Goal: Task Accomplishment & Management: Complete application form

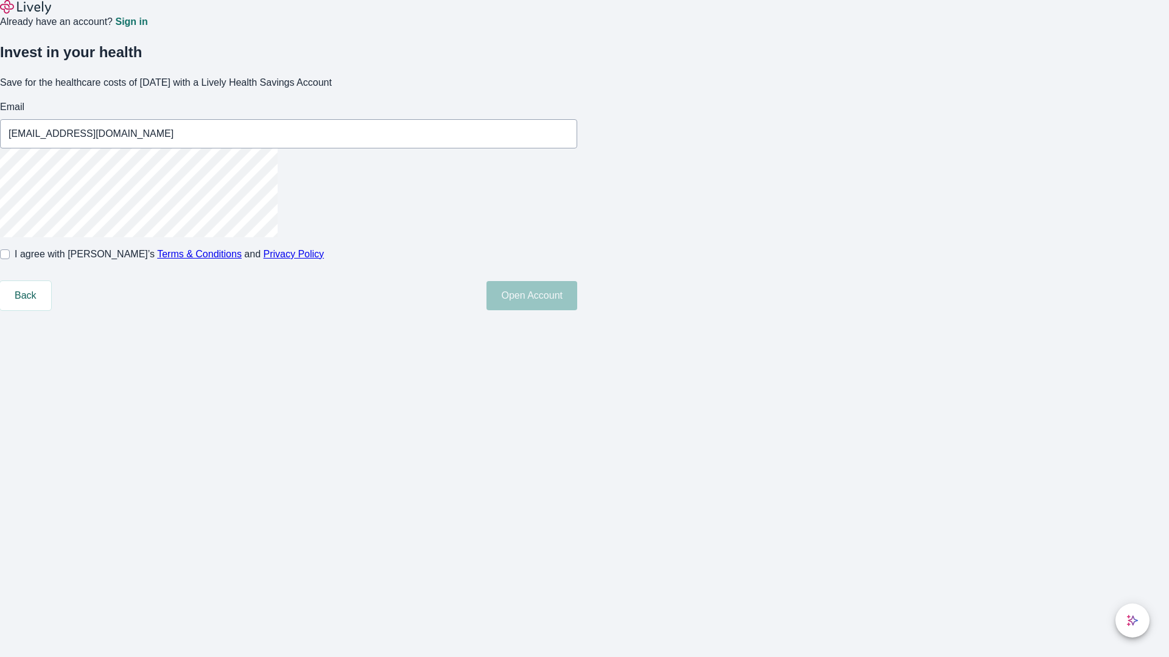
click at [10, 259] on input "I agree with Lively’s Terms & Conditions and Privacy Policy" at bounding box center [5, 255] width 10 height 10
checkbox input "true"
click at [577, 310] on button "Open Account" at bounding box center [531, 295] width 91 height 29
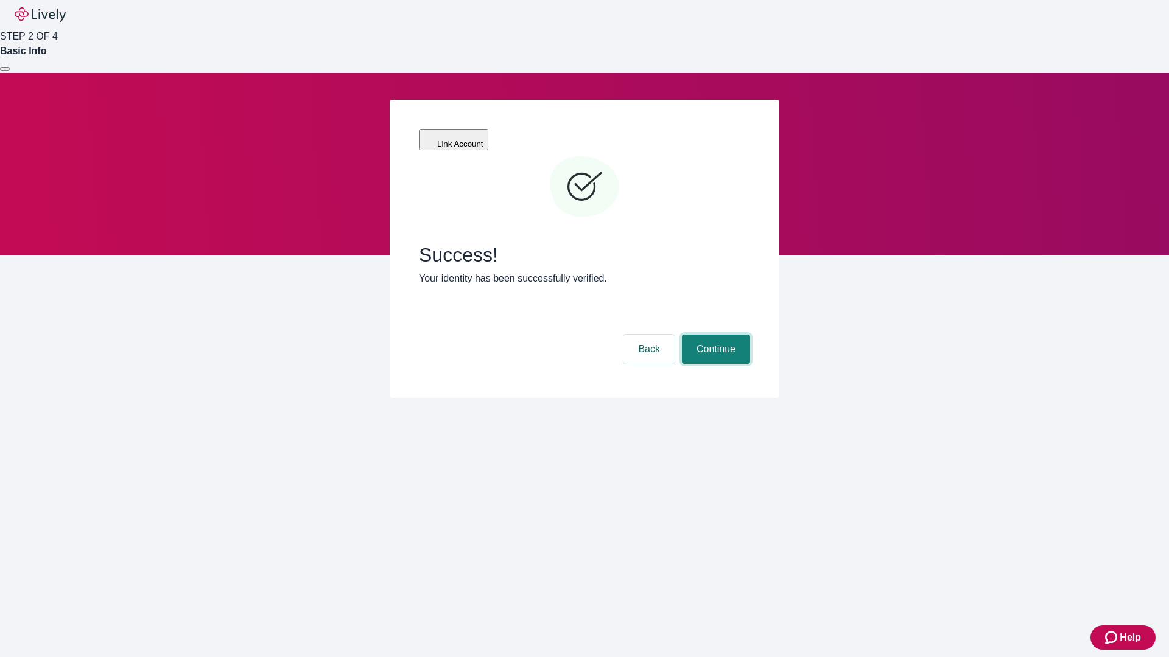
click at [714, 335] on button "Continue" at bounding box center [716, 349] width 68 height 29
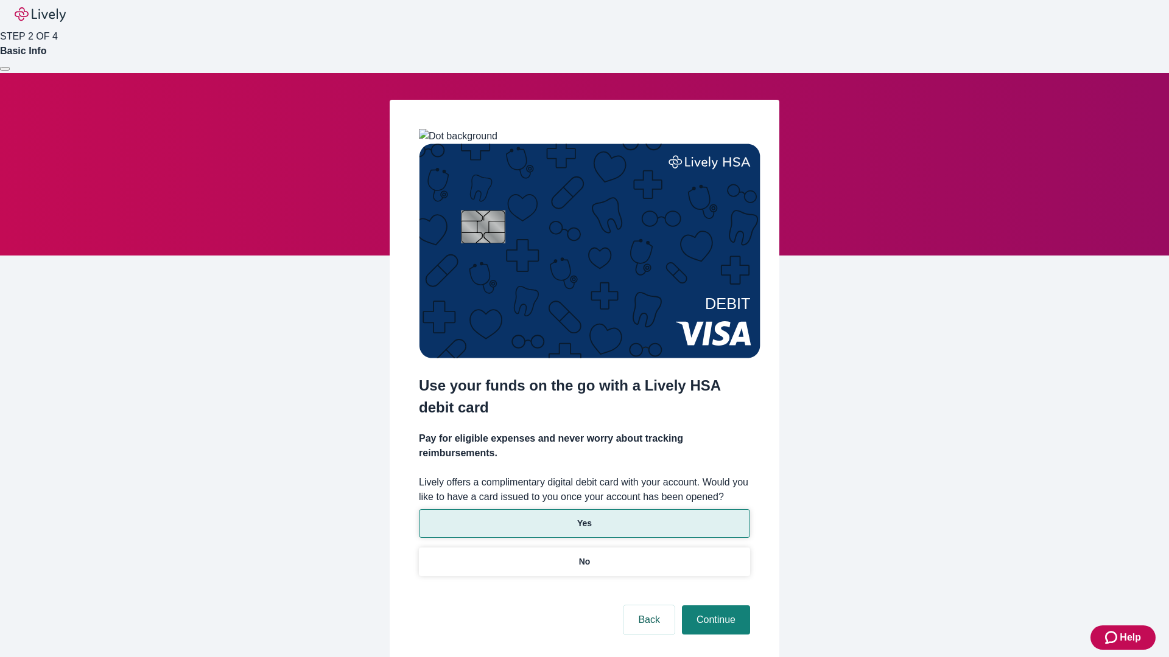
click at [584, 517] on p "Yes" at bounding box center [584, 523] width 15 height 13
click at [714, 606] on button "Continue" at bounding box center [716, 620] width 68 height 29
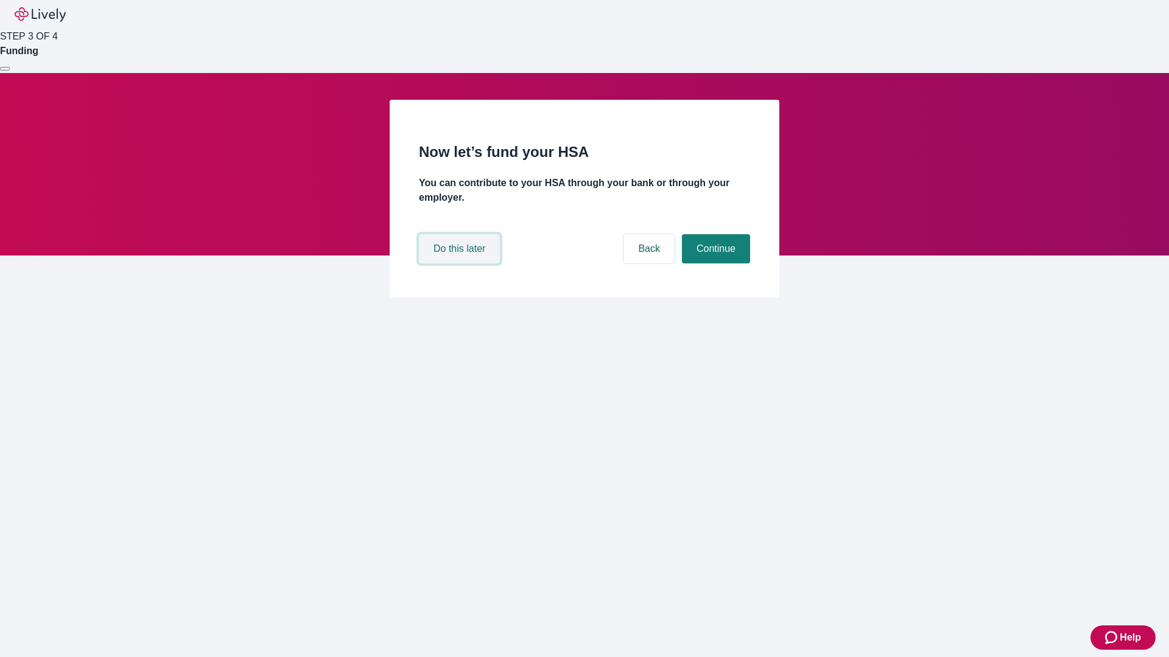
click at [461, 264] on button "Do this later" at bounding box center [459, 248] width 81 height 29
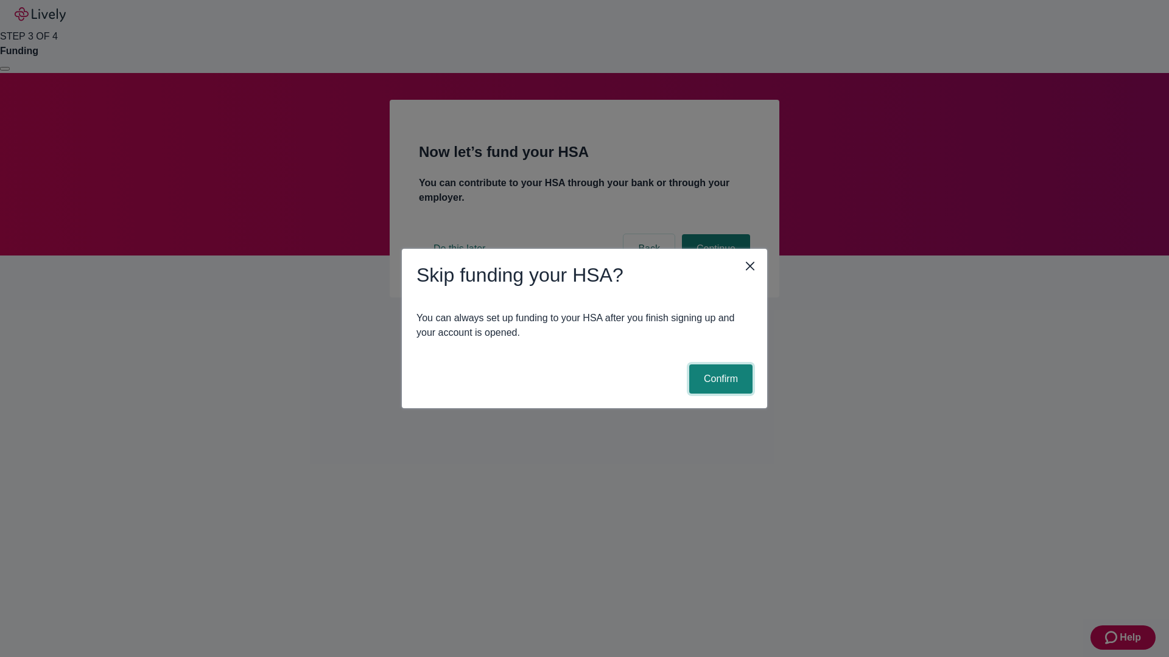
click at [719, 379] on button "Confirm" at bounding box center [720, 379] width 63 height 29
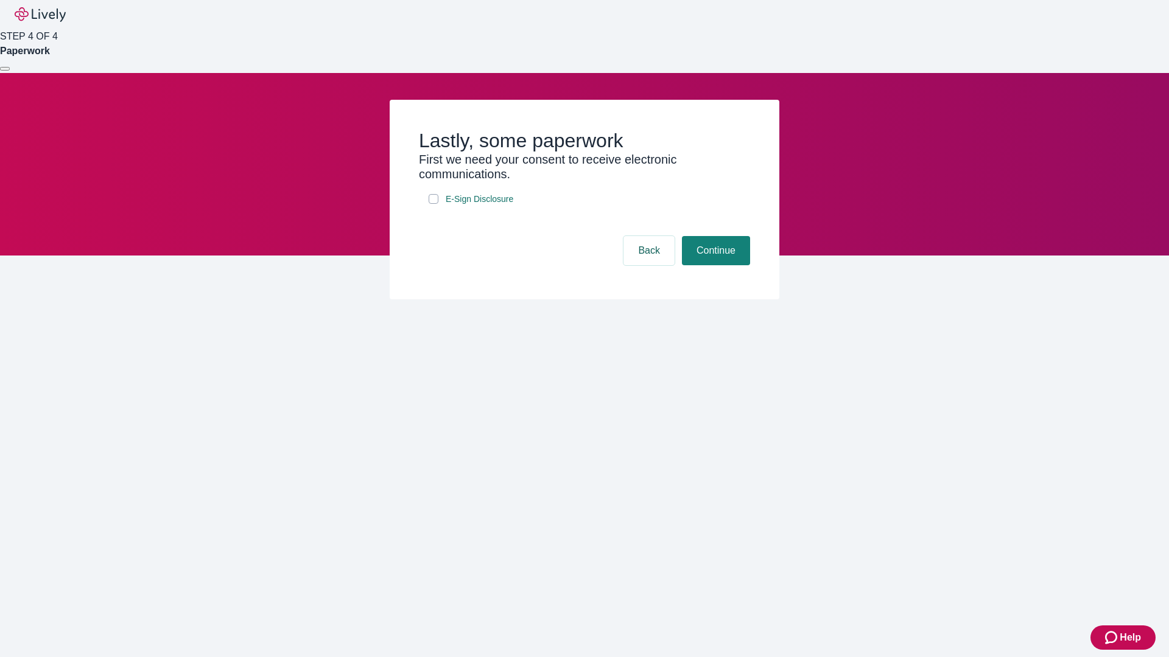
click at [433, 204] on input "E-Sign Disclosure" at bounding box center [434, 199] width 10 height 10
checkbox input "true"
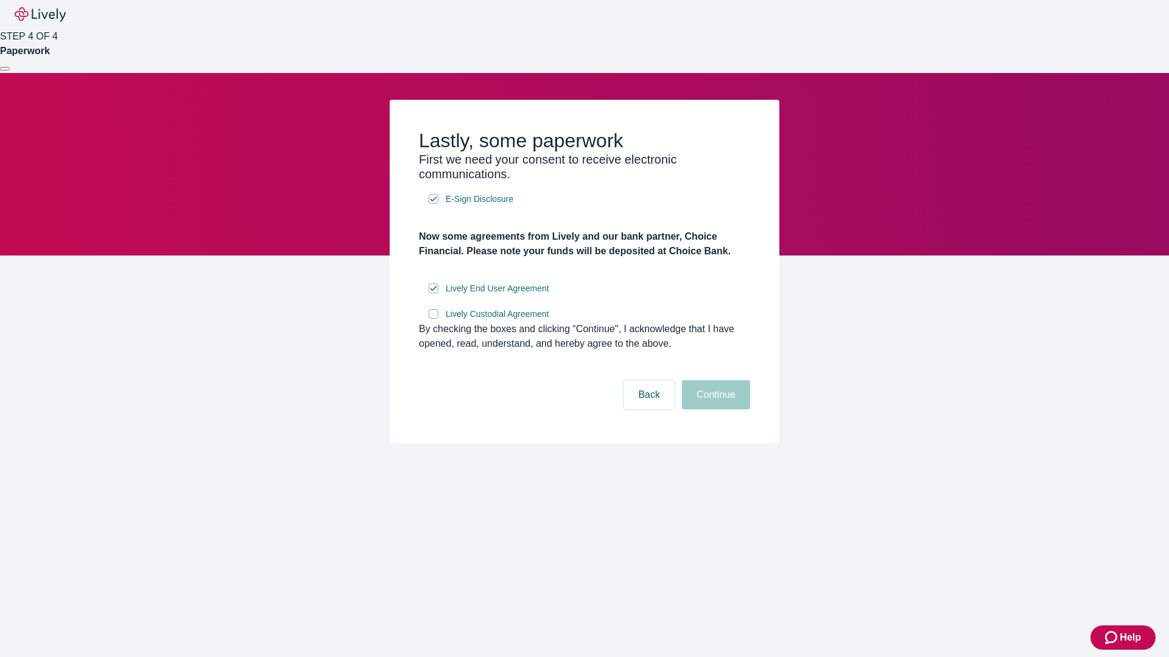
click at [433, 319] on input "Lively Custodial Agreement" at bounding box center [434, 314] width 10 height 10
checkbox input "true"
click at [714, 410] on button "Continue" at bounding box center [716, 394] width 68 height 29
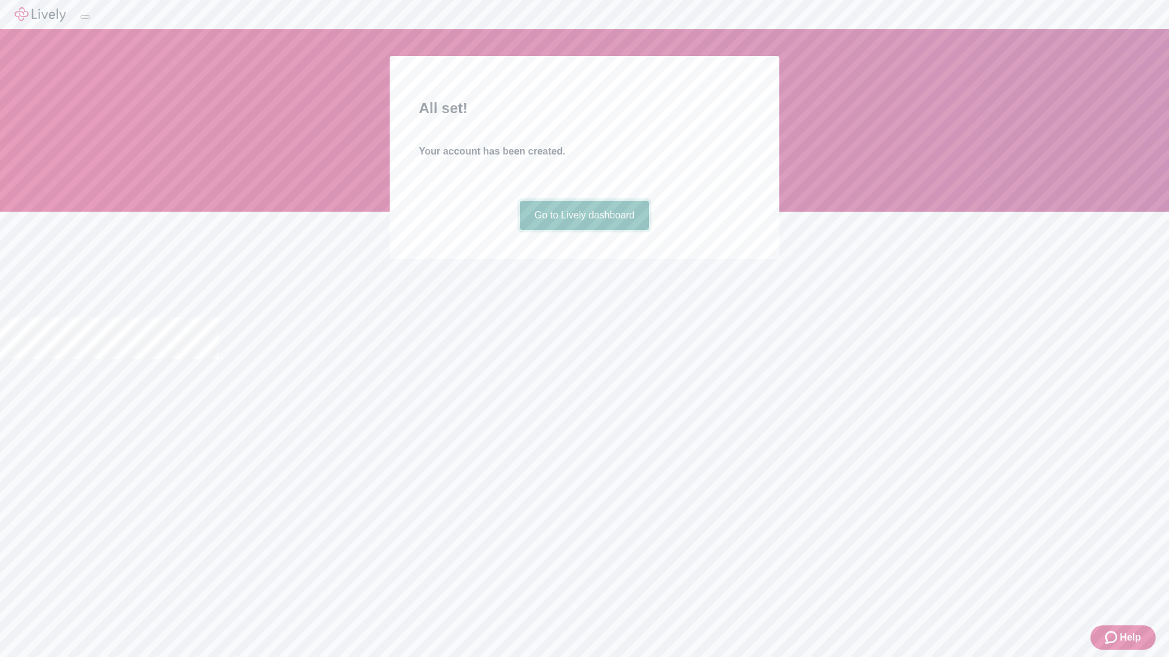
click at [584, 230] on link "Go to Lively dashboard" at bounding box center [585, 215] width 130 height 29
